Goal: Communication & Community: Ask a question

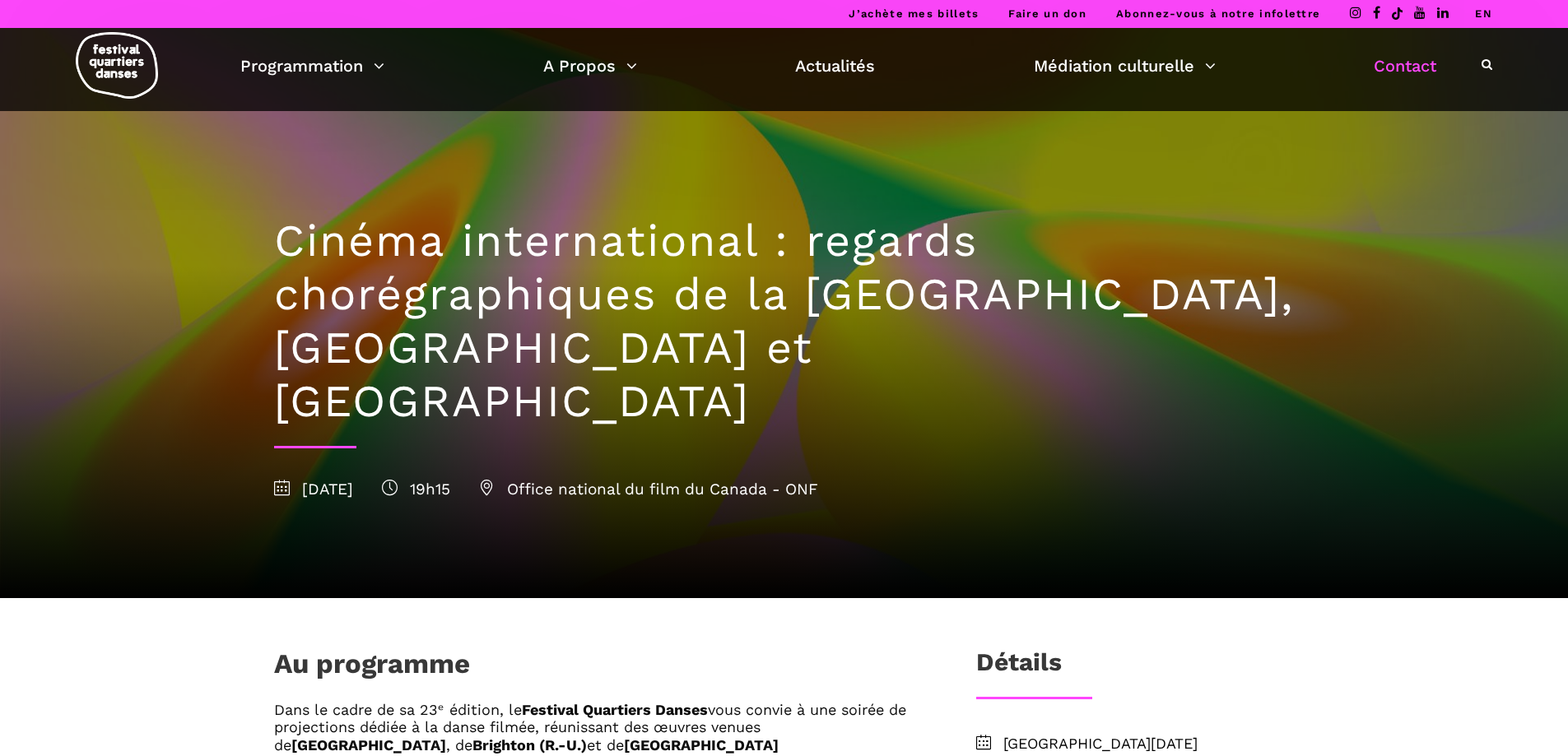
click at [1402, 67] on link "Contact" at bounding box center [1405, 66] width 62 height 28
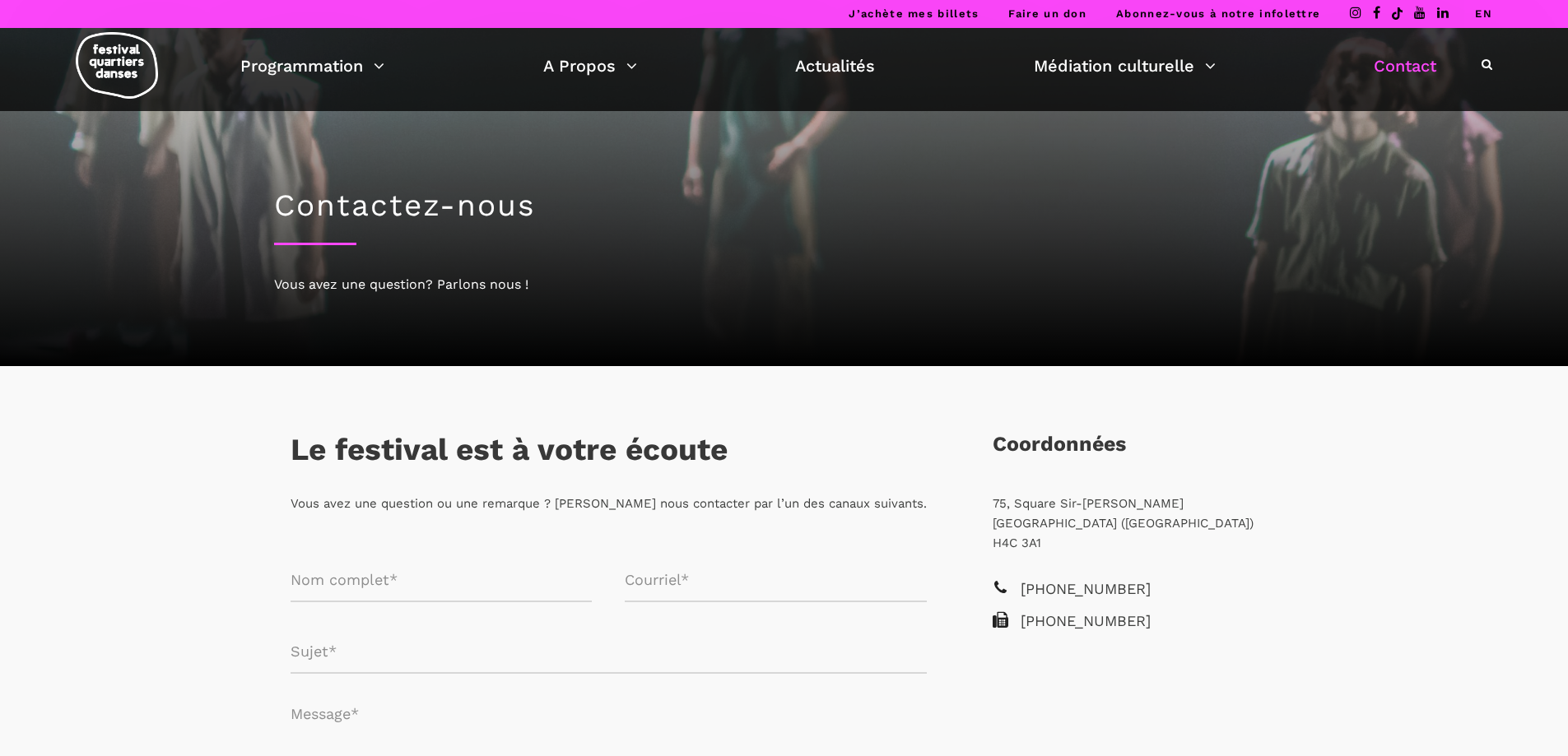
click at [366, 581] on input "Formulaire de contact" at bounding box center [442, 580] width 303 height 44
type input "france [PERSON_NAME]"
type input "[EMAIL_ADDRESS][PERSON_NAME][DOMAIN_NAME]"
click at [362, 658] on input "Formulaire de contact" at bounding box center [608, 652] width 636 height 44
click at [381, 653] on input "Formulaire de contact" at bounding box center [608, 652] width 636 height 44
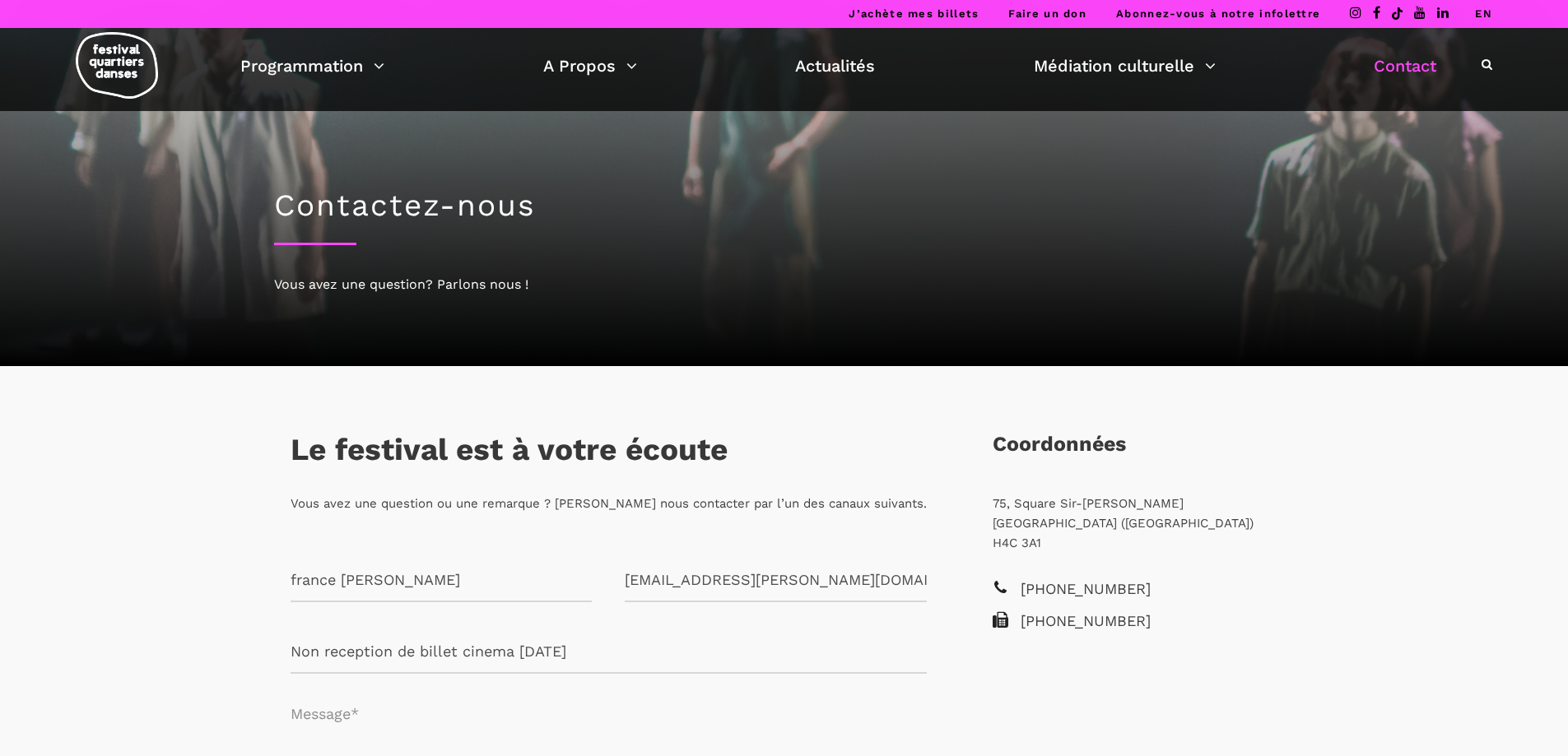
scroll to position [329, 0]
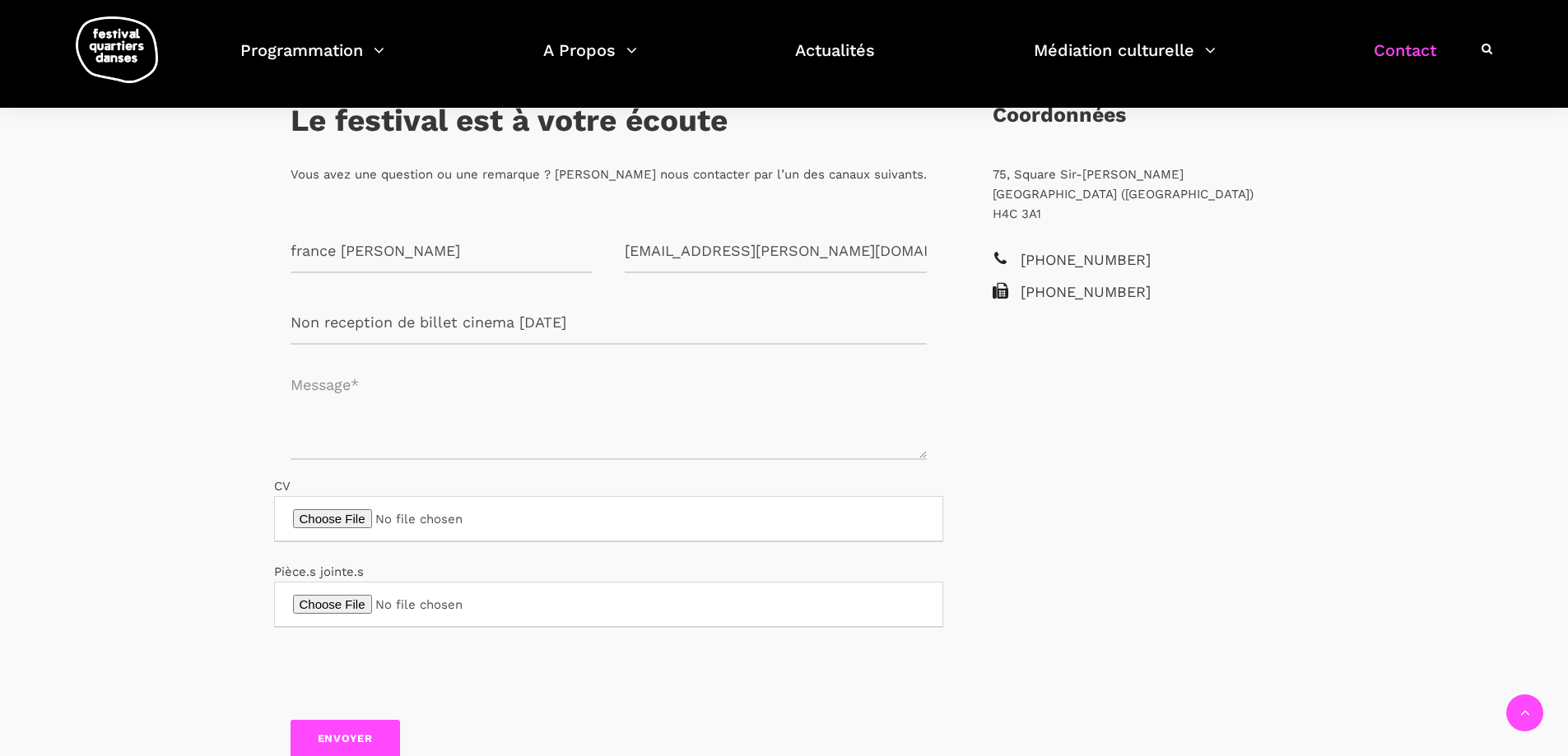
type input "Non reception de billet cinema [DATE]"
click at [381, 407] on textarea "Formulaire de contact" at bounding box center [608, 411] width 636 height 99
click at [301, 382] on textarea "Formulaire de contact" at bounding box center [608, 411] width 636 height 99
click at [531, 385] on textarea "Bonjour, je n,ia toujoiurs pas re^cu mes billets" at bounding box center [608, 411] width 636 height 99
drag, startPoint x: 621, startPoint y: 389, endPoint x: 654, endPoint y: 386, distance: 33.1
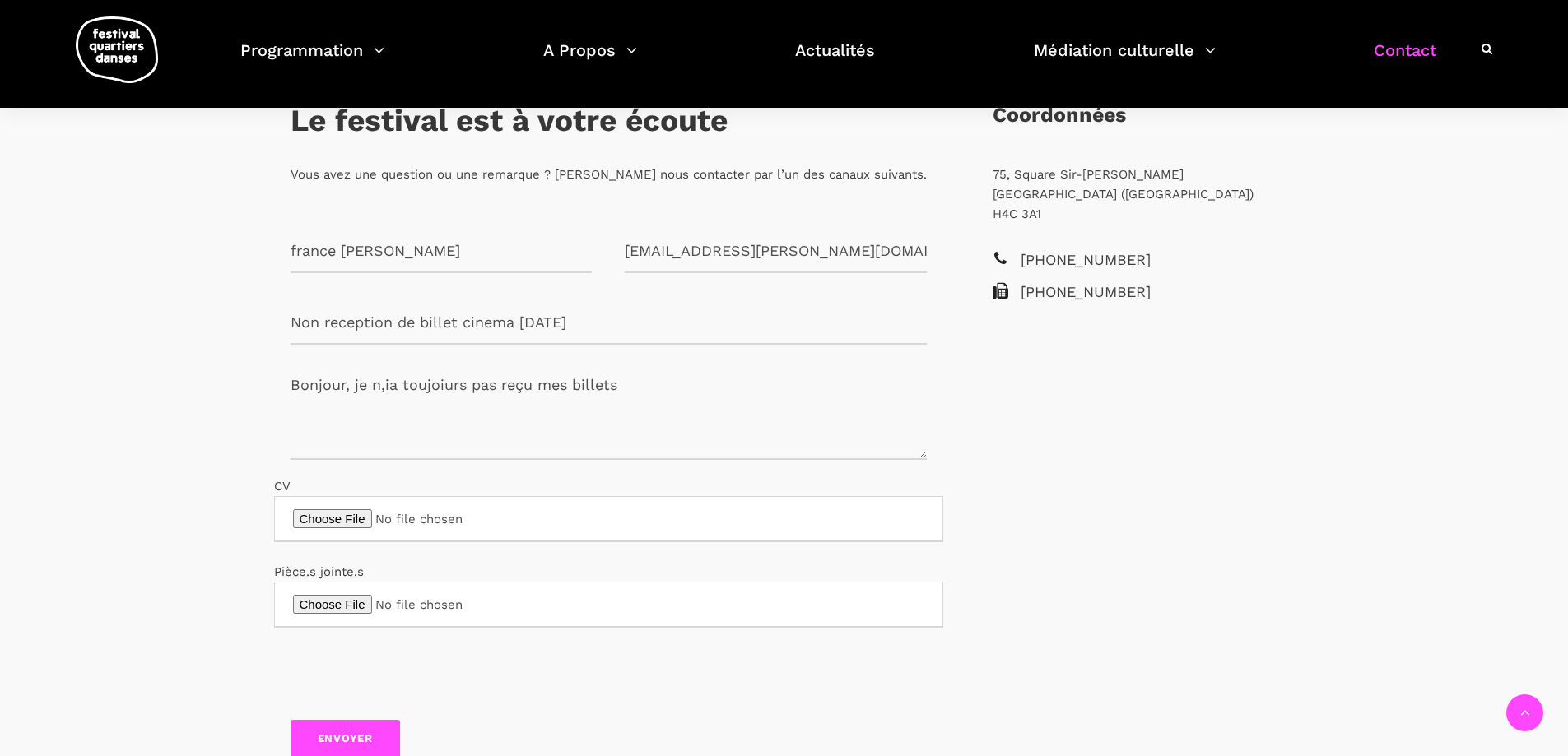
click at [622, 389] on textarea "Bonjour, je n,ia toujoiurs pas reçu mes billets" at bounding box center [608, 411] width 636 height 99
click at [444, 384] on textarea "Bonjour, je n,ia toujoiurs pas reçu mes billets pour le cinema du [DATE]" at bounding box center [608, 411] width 636 height 99
click at [396, 386] on textarea "Bonjour, je n,ia toujours pas reçu mes billets pour le cinema du [DATE]" at bounding box center [608, 411] width 636 height 99
click at [854, 387] on textarea "Bonjour, je n'ai toujours pas reçu mes billets pour le cinema du [DATE]" at bounding box center [608, 411] width 636 height 99
drag, startPoint x: 338, startPoint y: 397, endPoint x: 368, endPoint y: 416, distance: 35.5
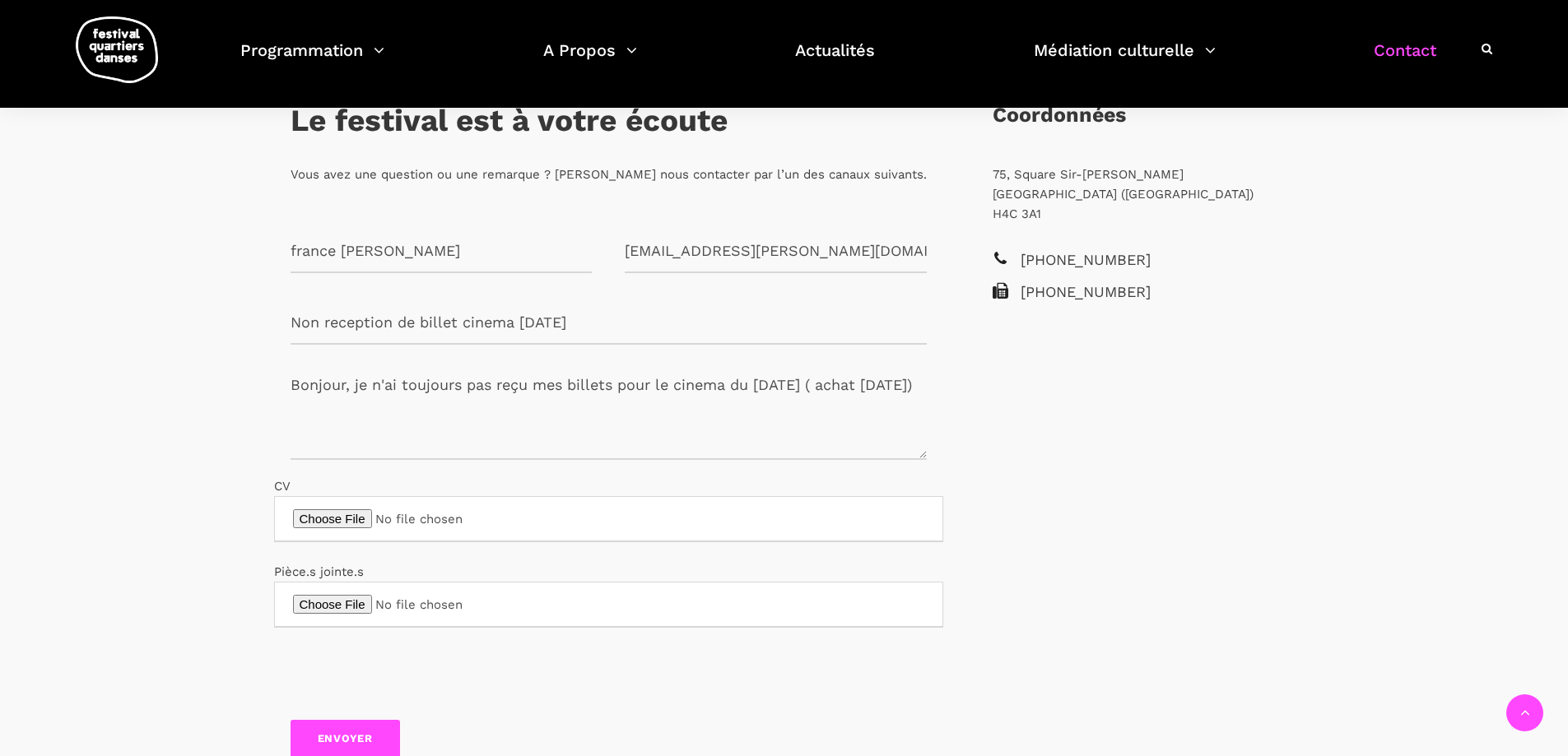
click at [339, 398] on textarea "Bonjour, je n'ai toujours pas reçu mes billets pour le cinema du [DATE] ( achat…" at bounding box center [608, 411] width 636 height 99
click at [467, 422] on textarea "Bonjour, je n'ai toujours pas reçu mes billets pour le cinema du [DATE] ( achat…" at bounding box center [608, 411] width 636 height 99
drag, startPoint x: 629, startPoint y: 423, endPoint x: 728, endPoint y: 436, distance: 99.8
click at [632, 423] on textarea "Bonjour, je n'ai toujours pas reçu mes billets pour le cinema du [DATE] ( achat…" at bounding box center [608, 411] width 636 height 99
click at [650, 422] on textarea "Bonjour, je n'ai toujours pas reçu mes billets pour le cinema du [DATE] ( achat…" at bounding box center [608, 411] width 636 height 99
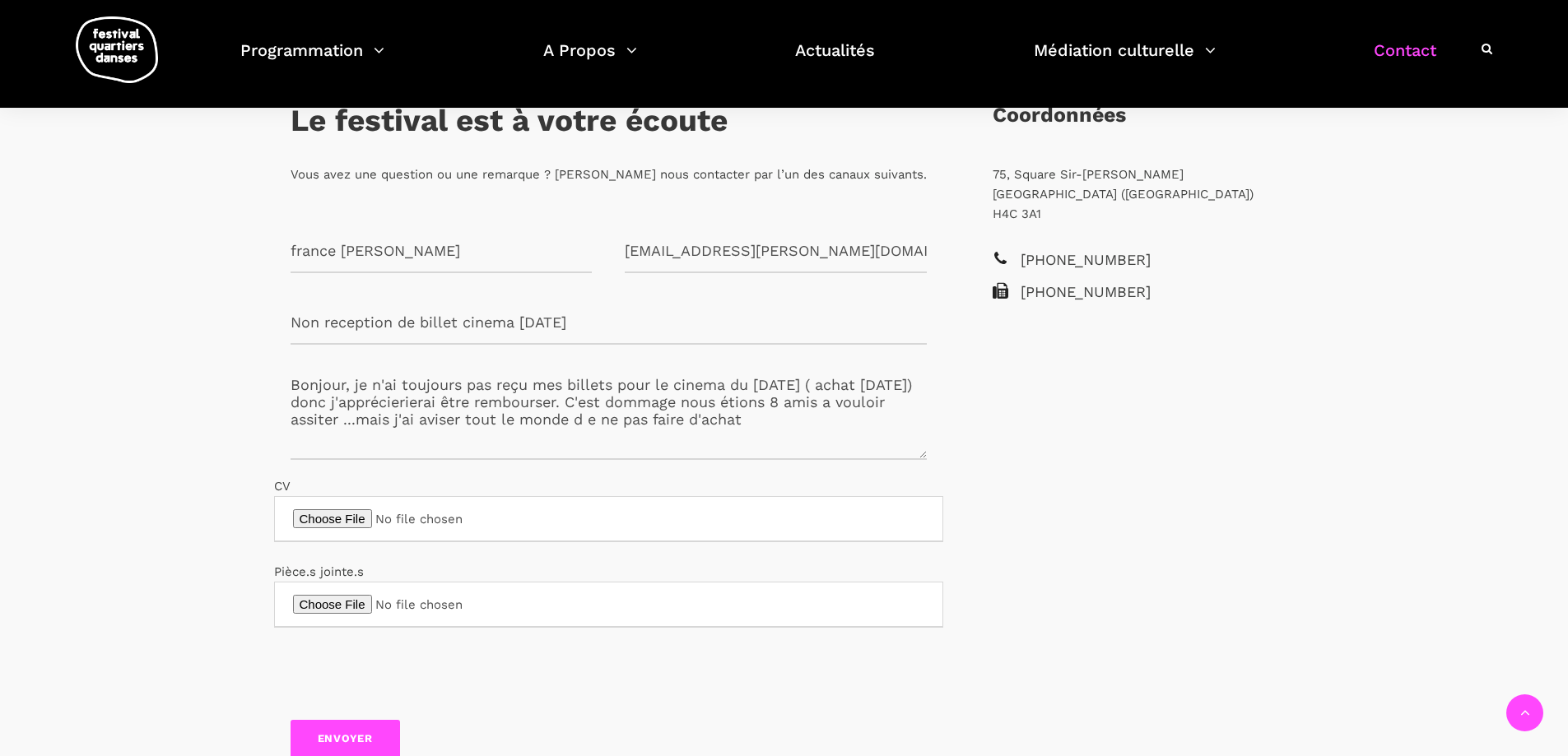
click at [645, 419] on textarea "Bonjour, je n'ai toujours pas reçu mes billets pour le cinema du [DATE] ( achat…" at bounding box center [608, 411] width 636 height 99
click at [797, 425] on textarea "Bonjour, je n'ai toujours pas reçu mes billets pour le cinema du [DATE] ( achat…" at bounding box center [608, 411] width 636 height 99
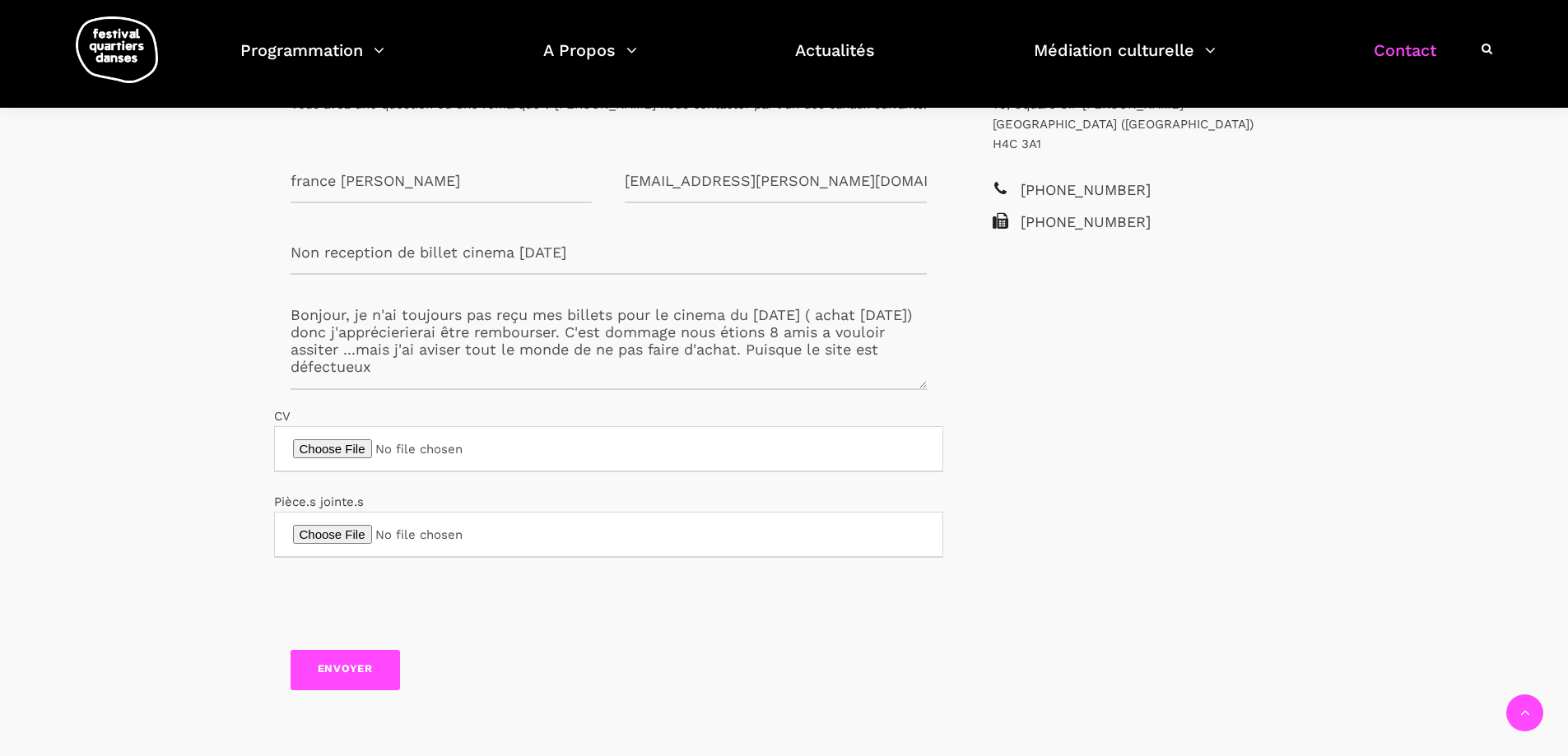
scroll to position [494, 0]
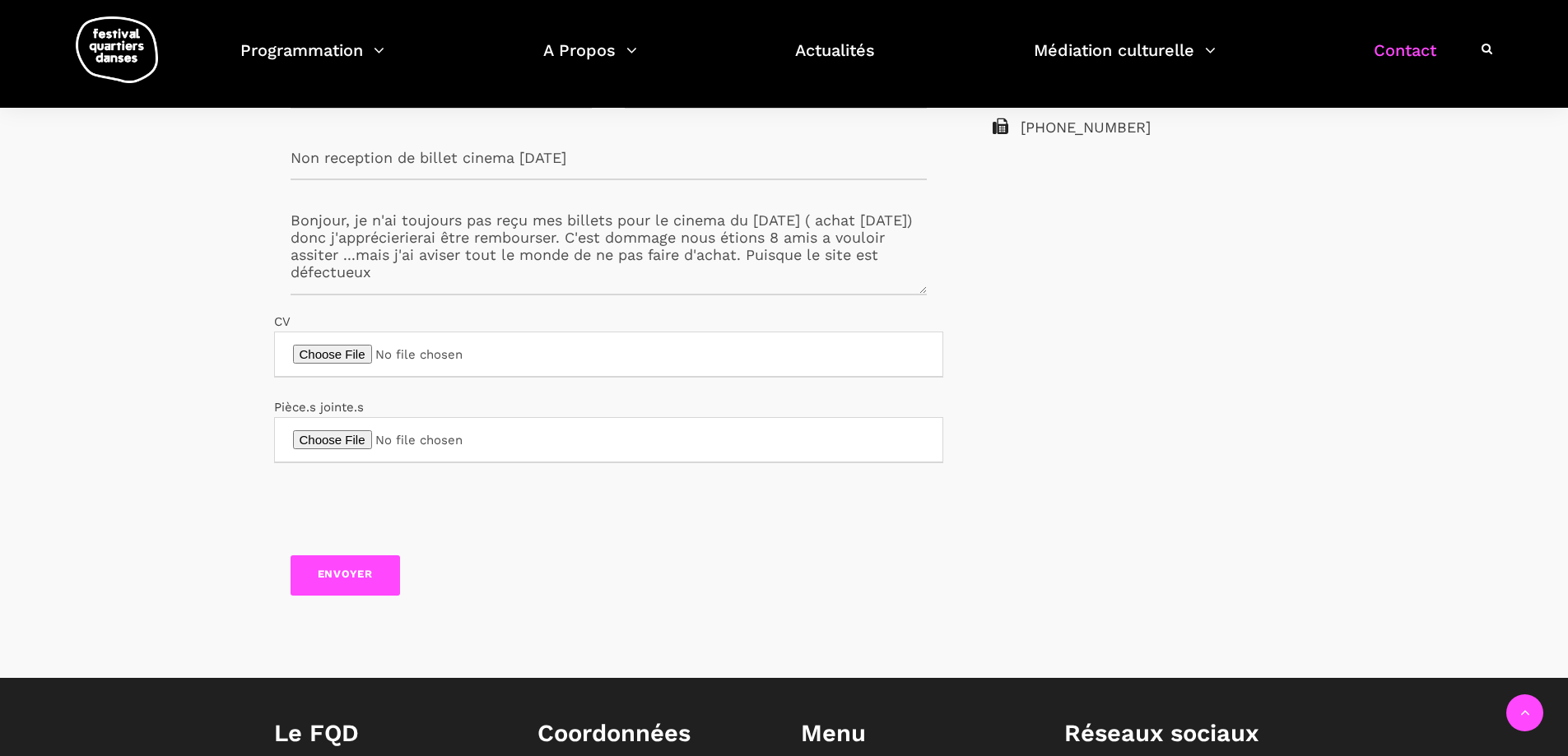
type textarea "Bonjour, je n'ai toujours pas reçu mes billets pour le cinema du [DATE] ( achat…"
click at [356, 575] on input "Envoyer" at bounding box center [345, 575] width 110 height 40
